Goal: Task Accomplishment & Management: Use online tool/utility

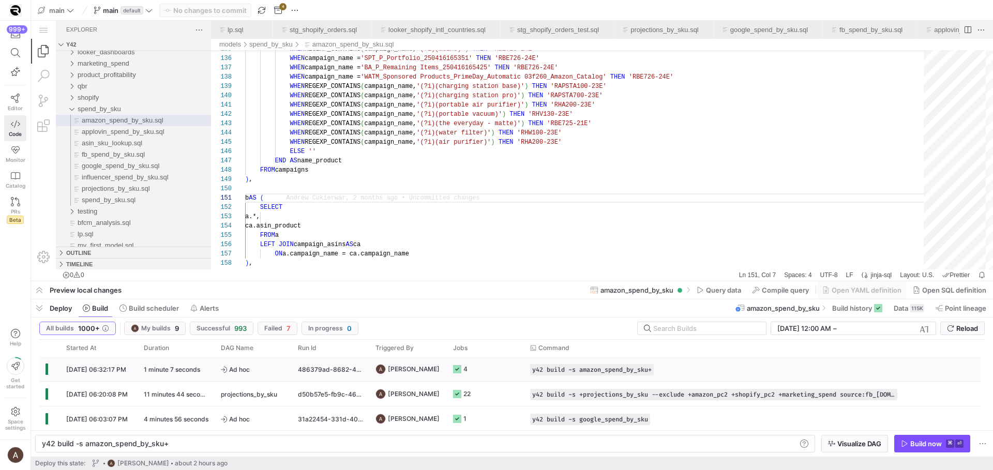
scroll to position [0, 22]
type textarea "WHEN REGEXP_CONTAINS(campaign_name, '(?i)(portable air purifier)') THEN 'RHA200…"
